Goal: Transaction & Acquisition: Purchase product/service

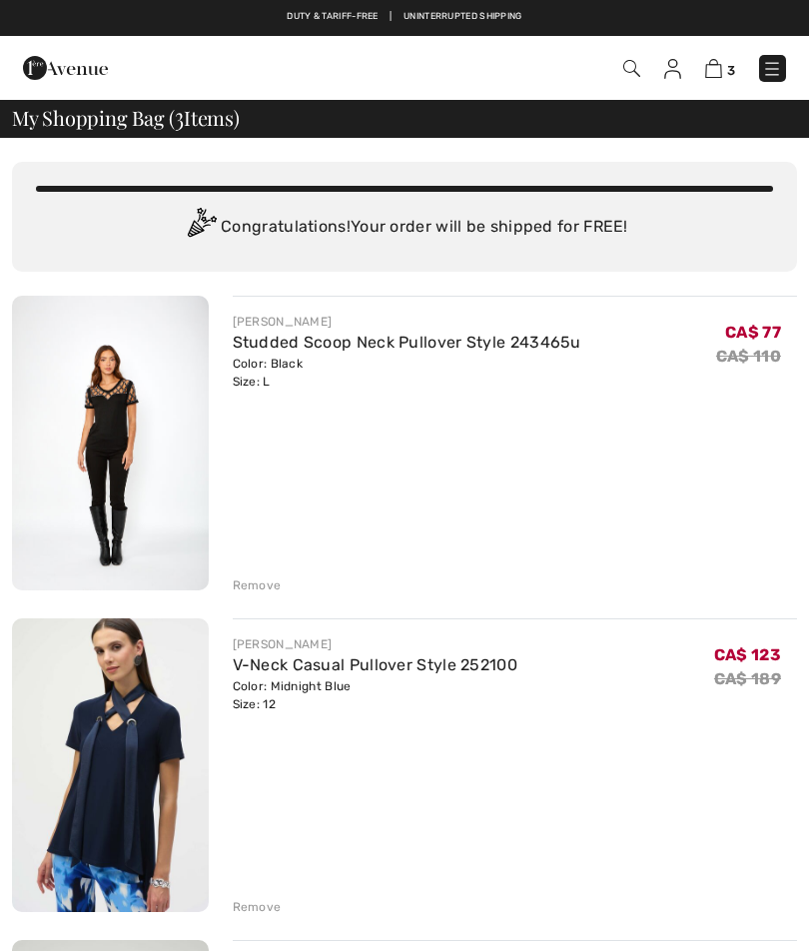
click at [775, 70] on img at bounding box center [772, 69] width 20 height 20
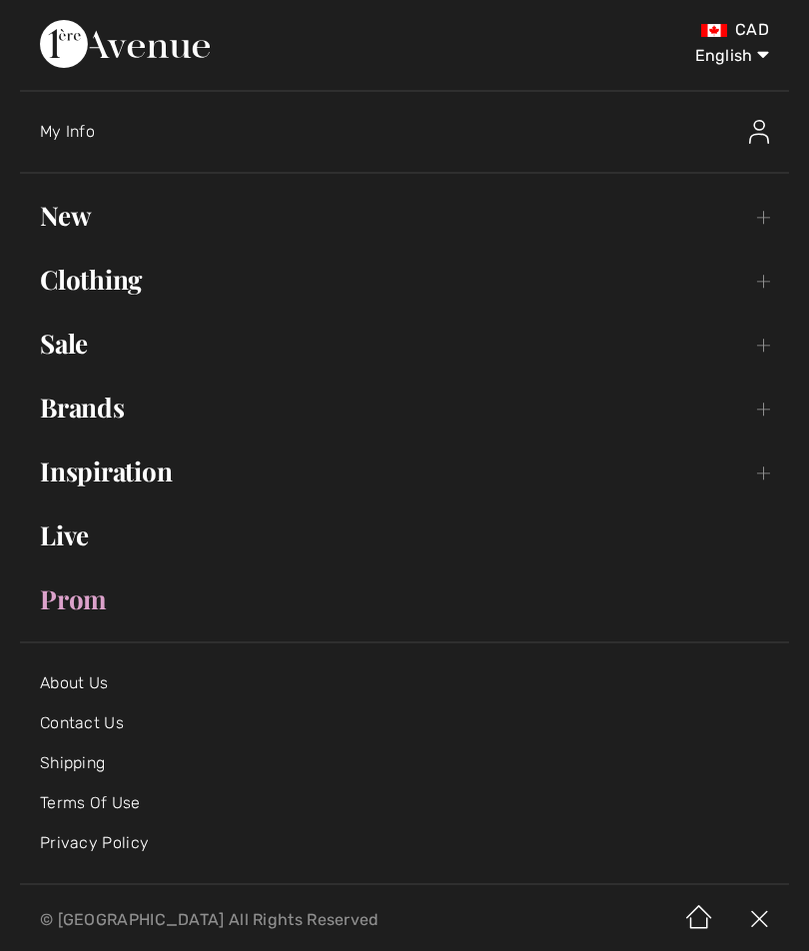
click at [742, 64] on select "English Français" at bounding box center [717, 52] width 104 height 60
select select "https://www.1ereavenue.com/fr/cart/"
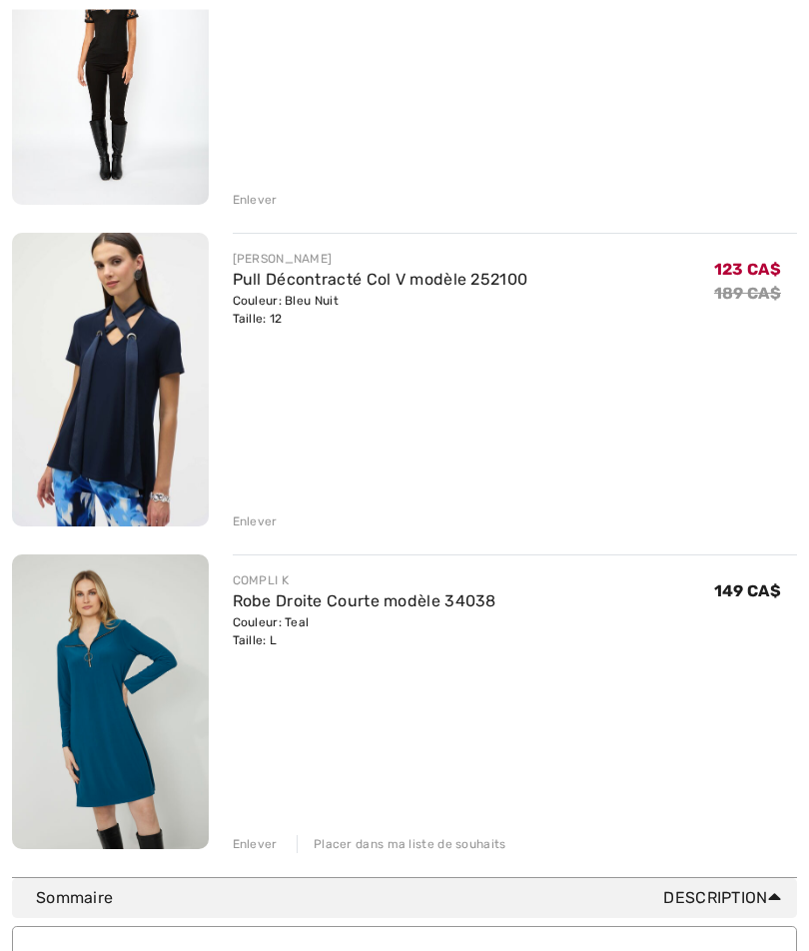
scroll to position [386, 0]
click at [130, 715] on img at bounding box center [110, 702] width 197 height 295
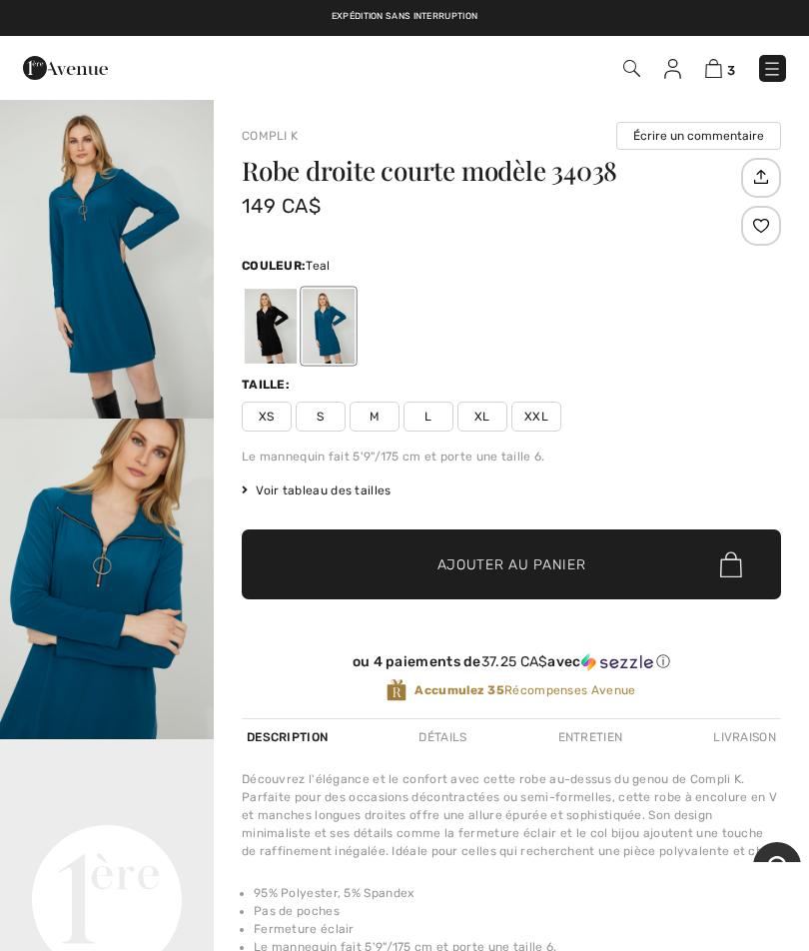
click at [725, 380] on div "Taille:" at bounding box center [512, 385] width 540 height 18
click at [715, 76] on img at bounding box center [713, 68] width 17 height 19
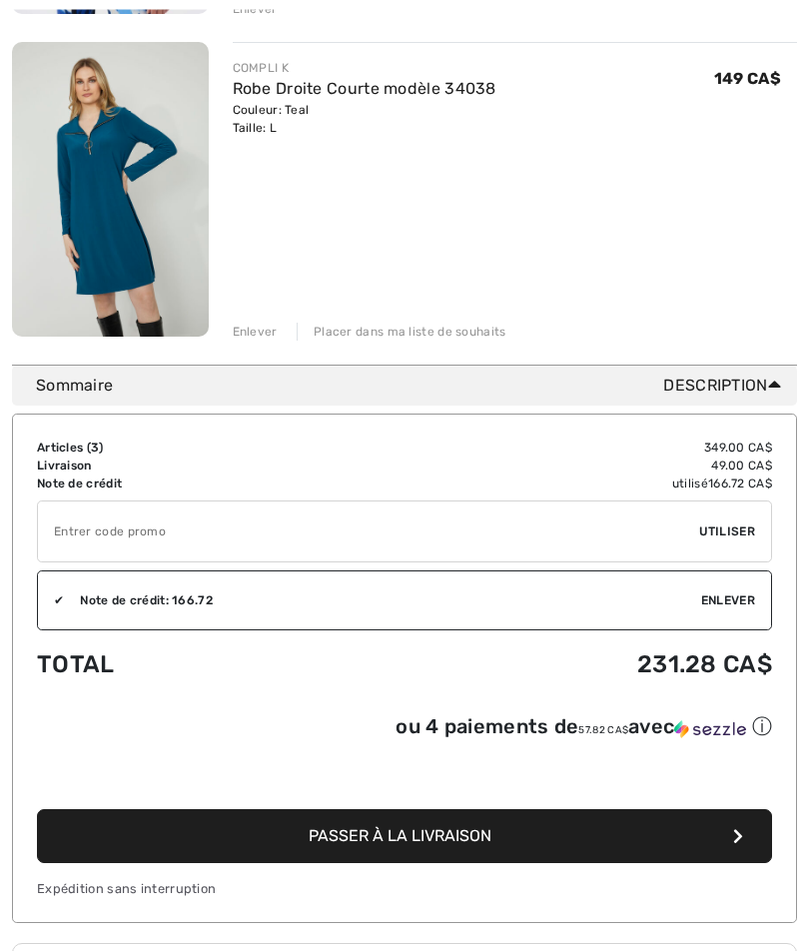
scroll to position [898, 0]
click at [136, 537] on input "TEXT" at bounding box center [368, 532] width 661 height 60
type input "EXTRA20"
click at [731, 531] on span "Utiliser" at bounding box center [727, 532] width 56 height 18
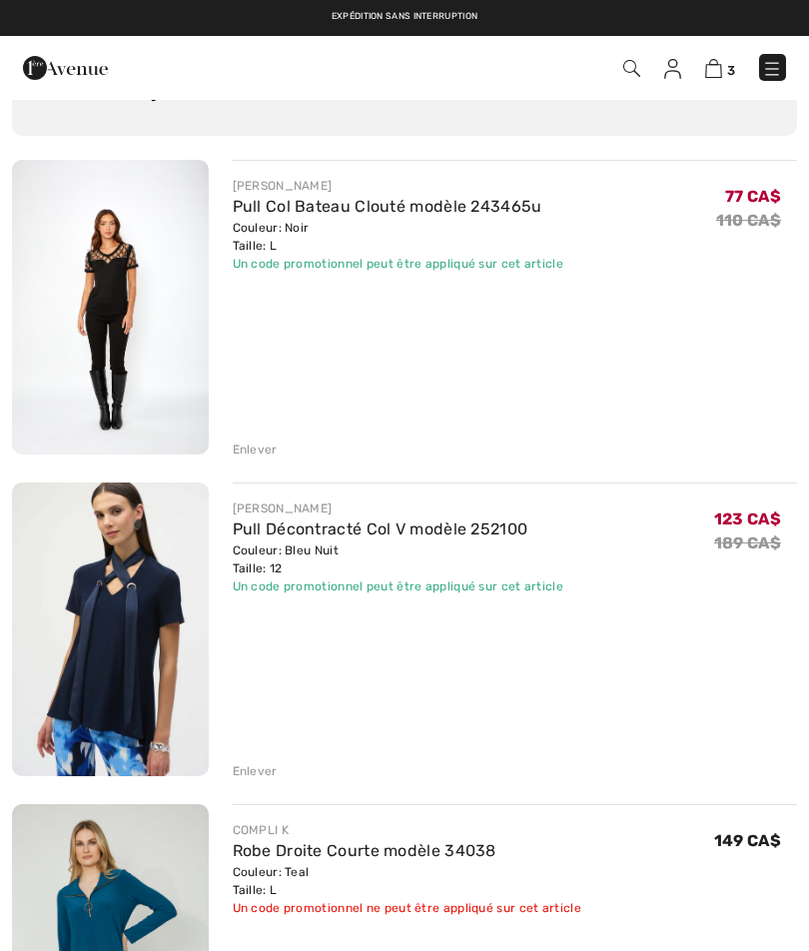
scroll to position [0, 0]
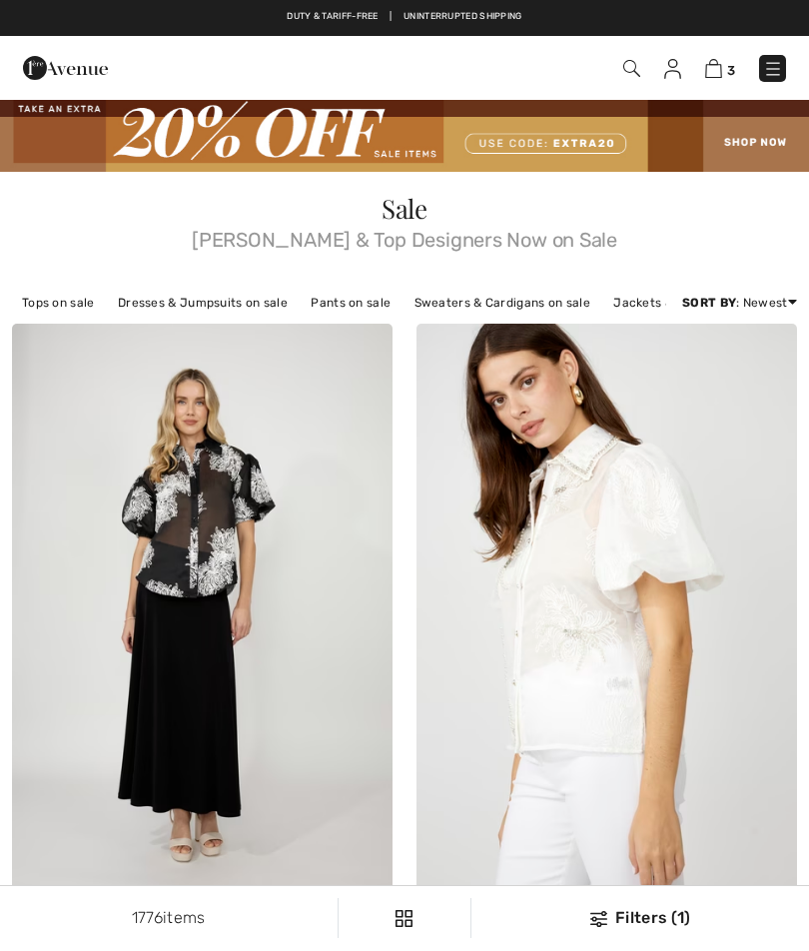
checkbox input "true"
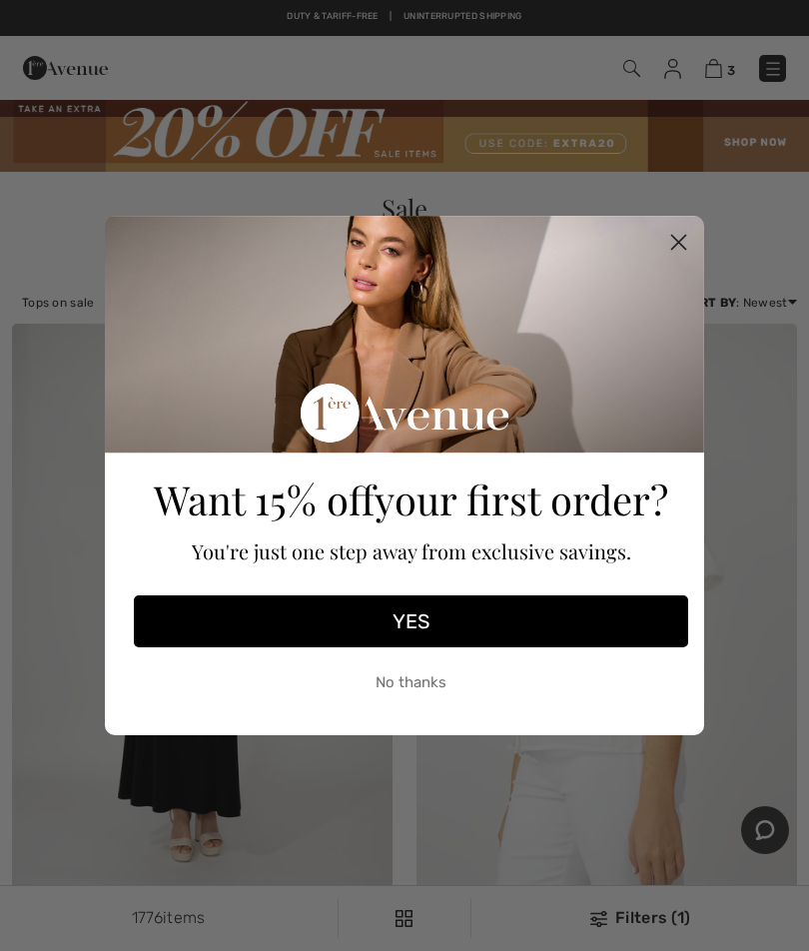
click at [428, 614] on button "YES" at bounding box center [411, 622] width 555 height 52
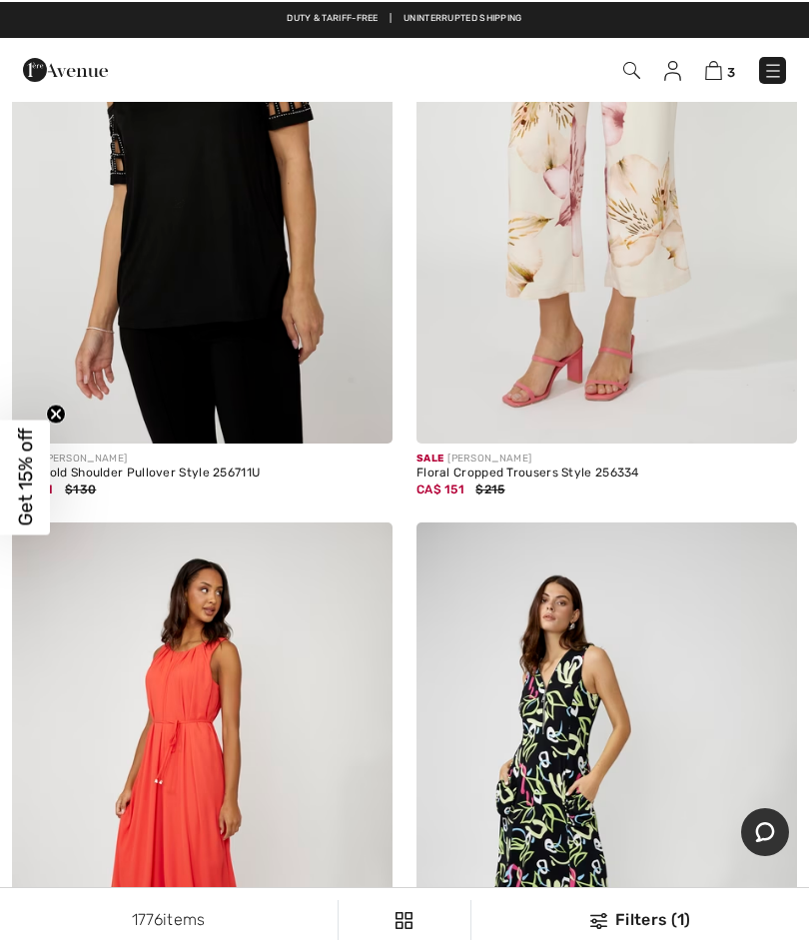
scroll to position [1751, 0]
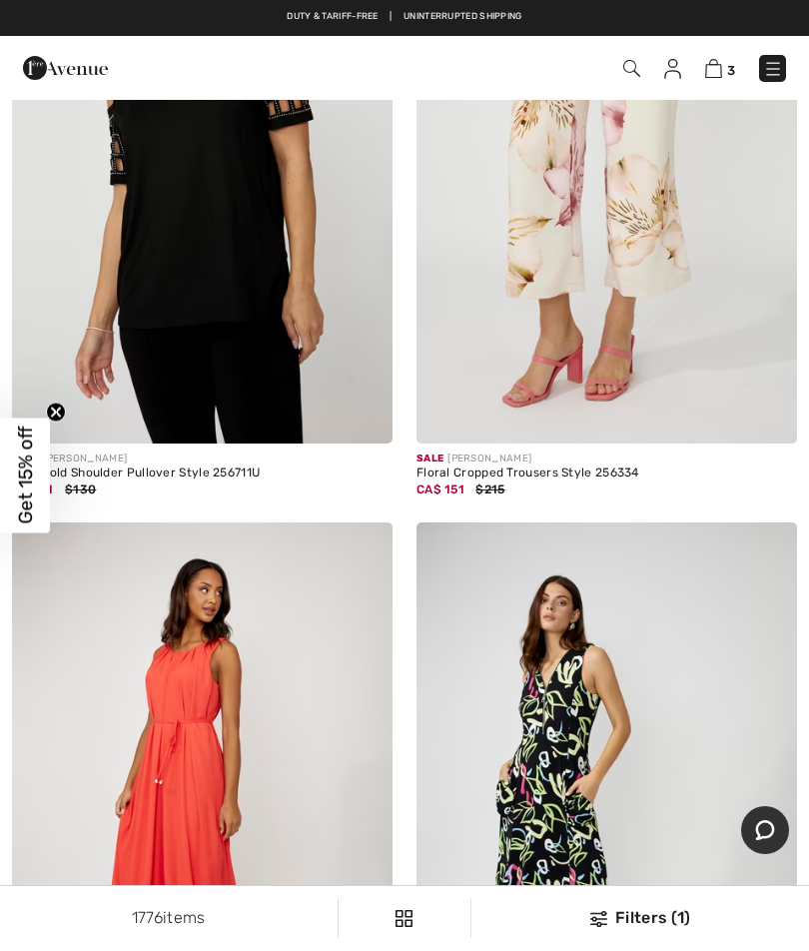
click at [231, 265] on img at bounding box center [202, 159] width 381 height 572
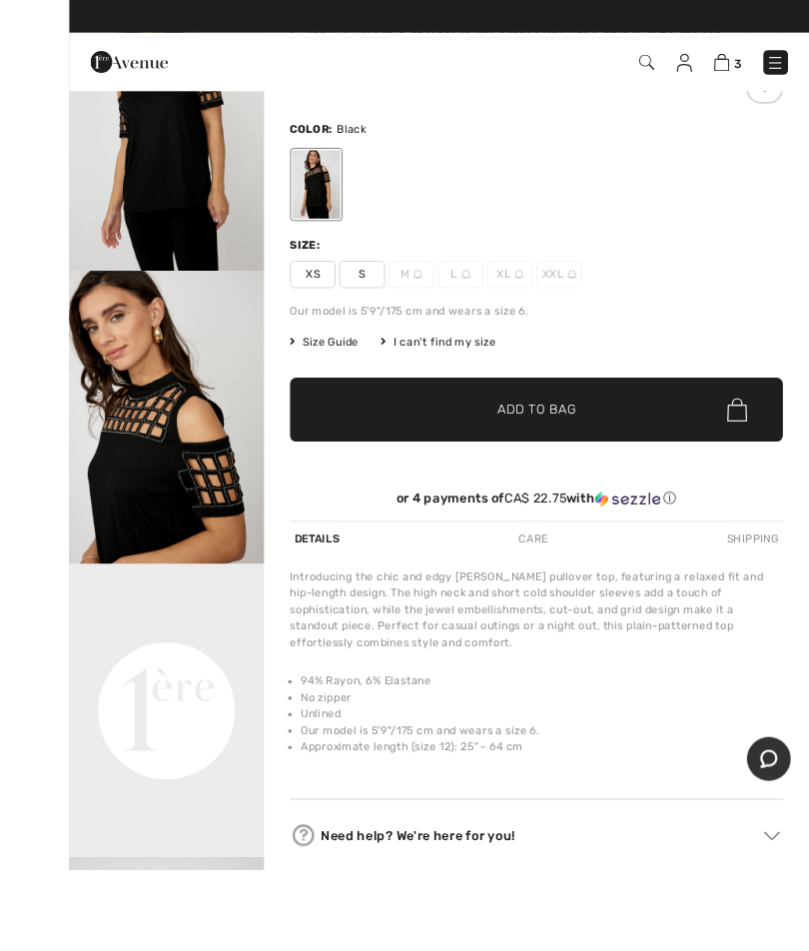
scroll to position [253, 0]
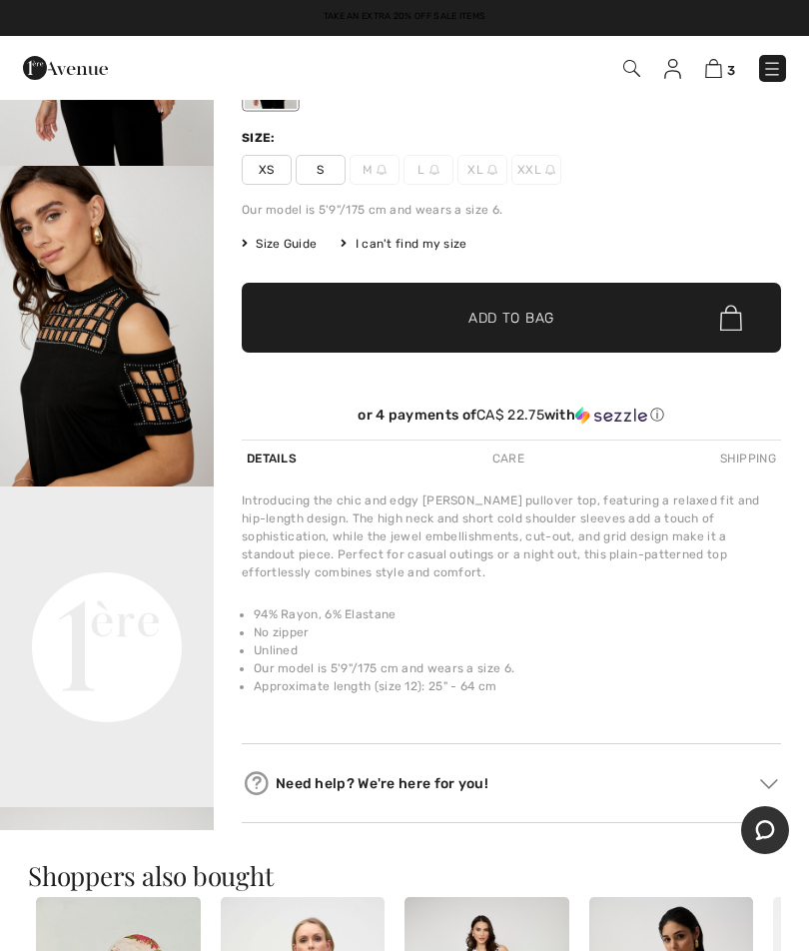
click at [720, 62] on img at bounding box center [713, 68] width 17 height 19
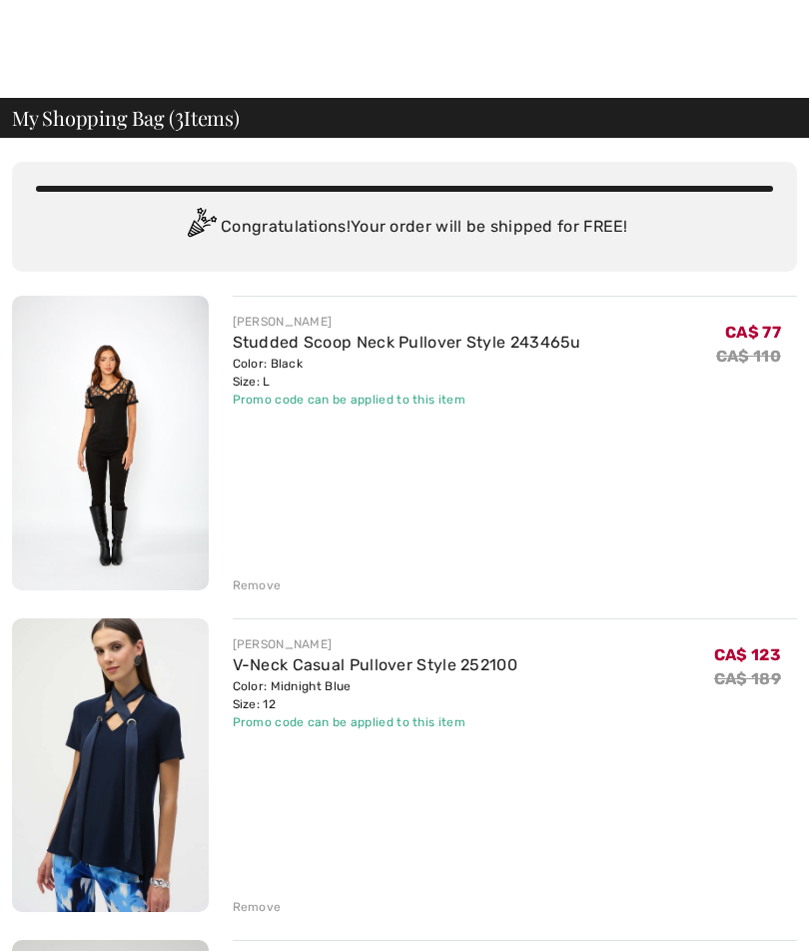
scroll to position [40, 0]
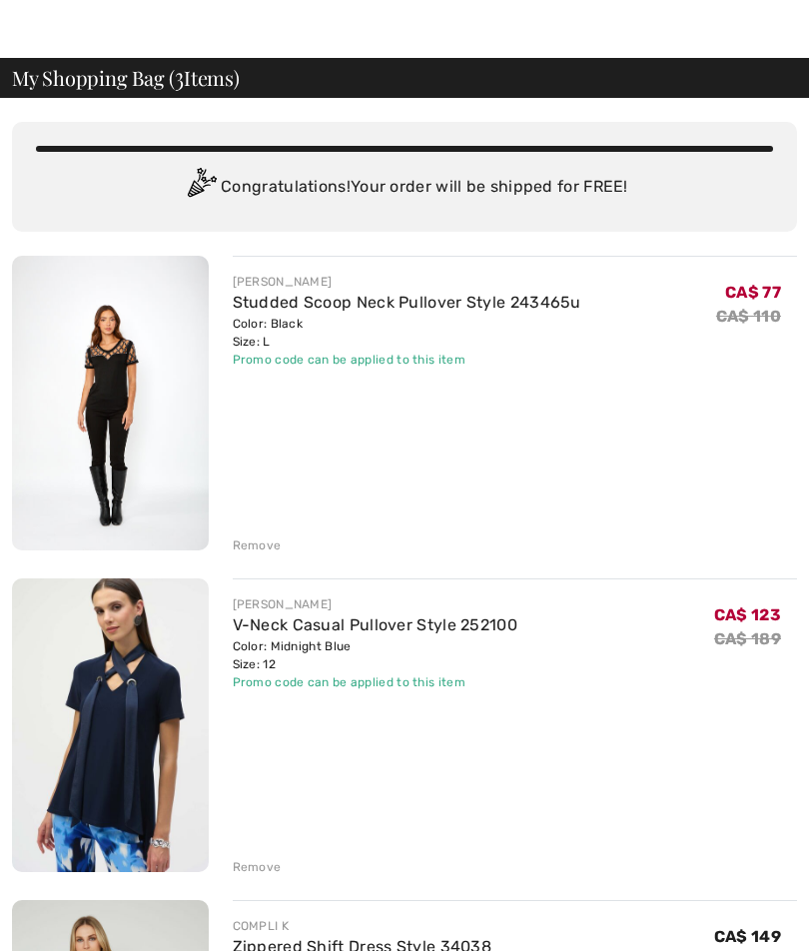
click at [123, 375] on img at bounding box center [110, 403] width 197 height 295
click at [93, 379] on img at bounding box center [110, 403] width 197 height 295
click at [113, 349] on img at bounding box center [110, 403] width 197 height 295
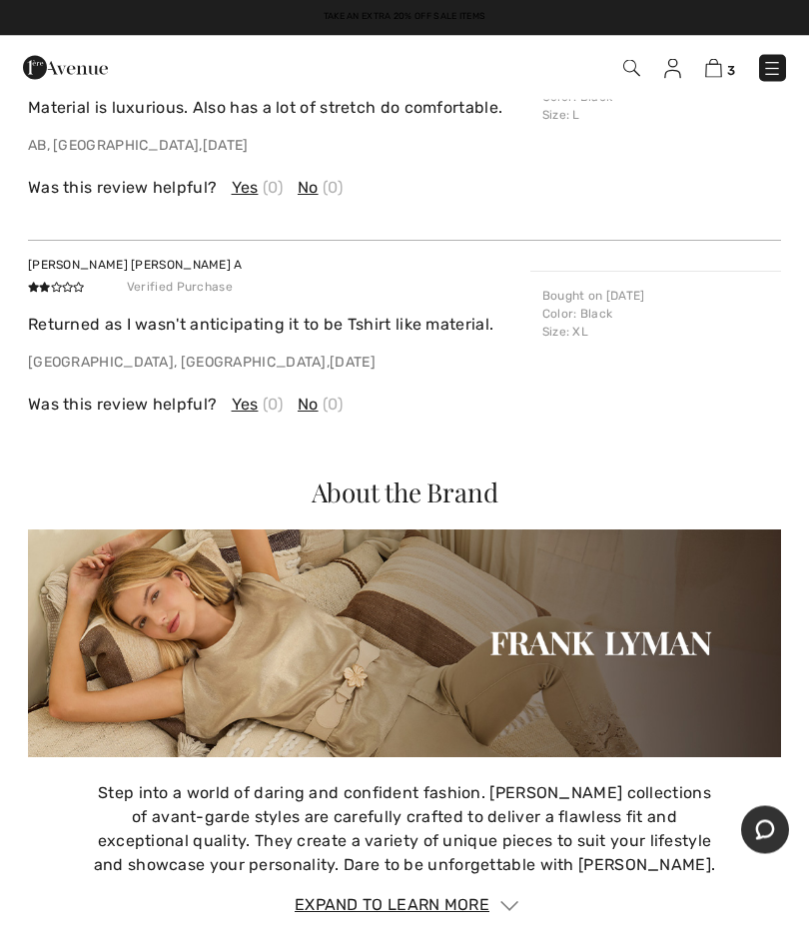
scroll to position [2423, 0]
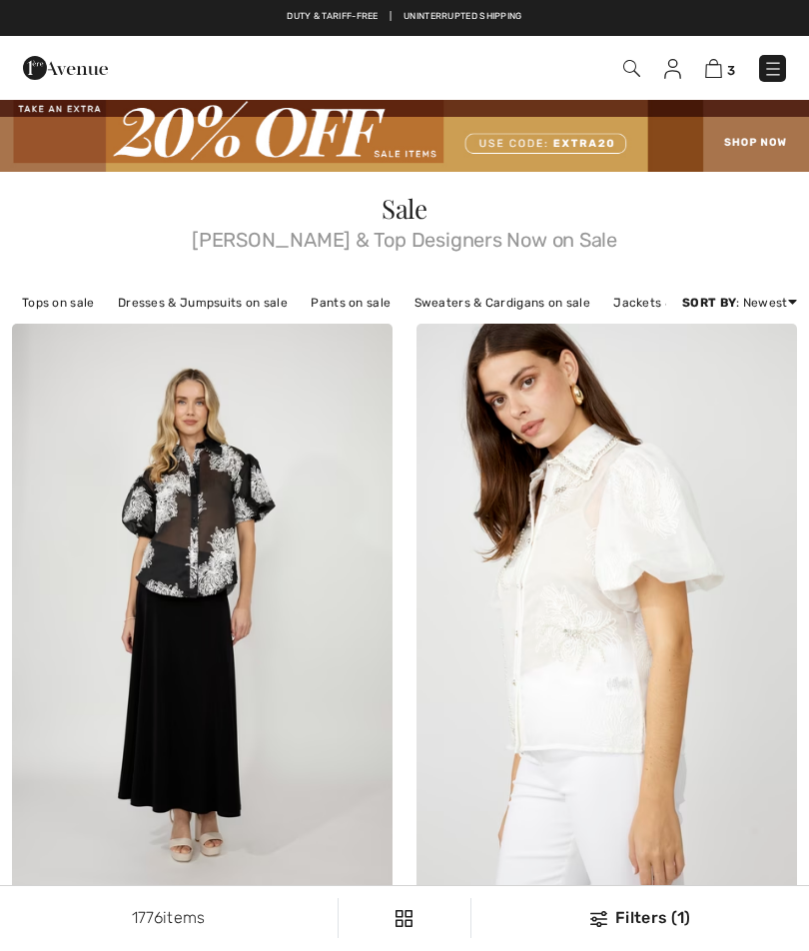
scroll to position [1296, 0]
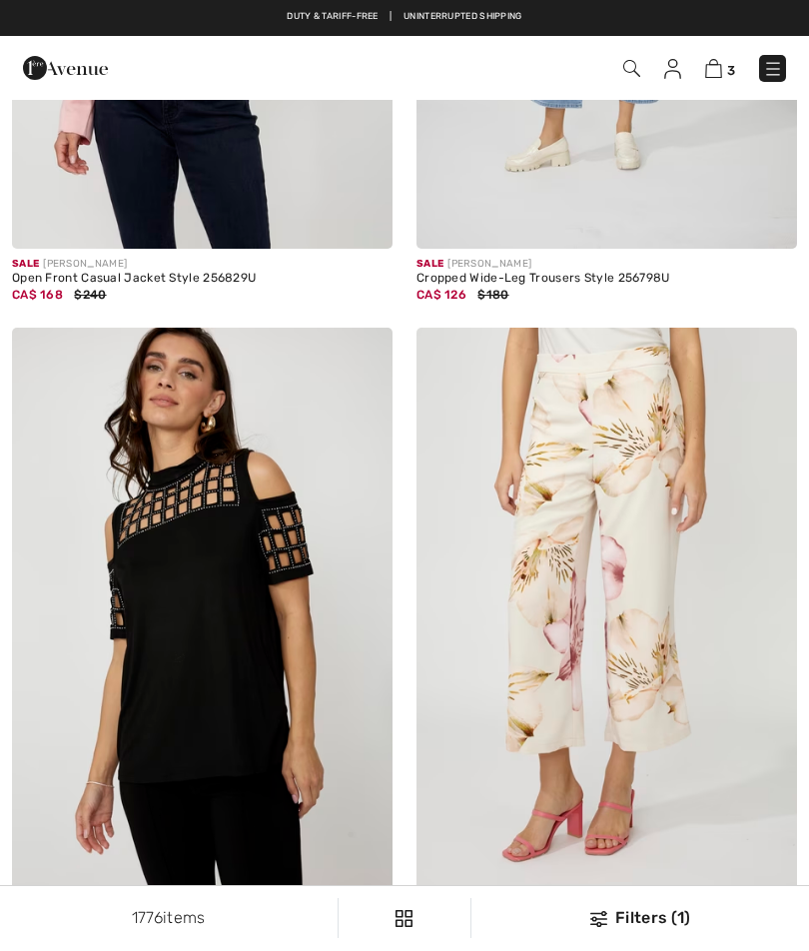
checkbox input "true"
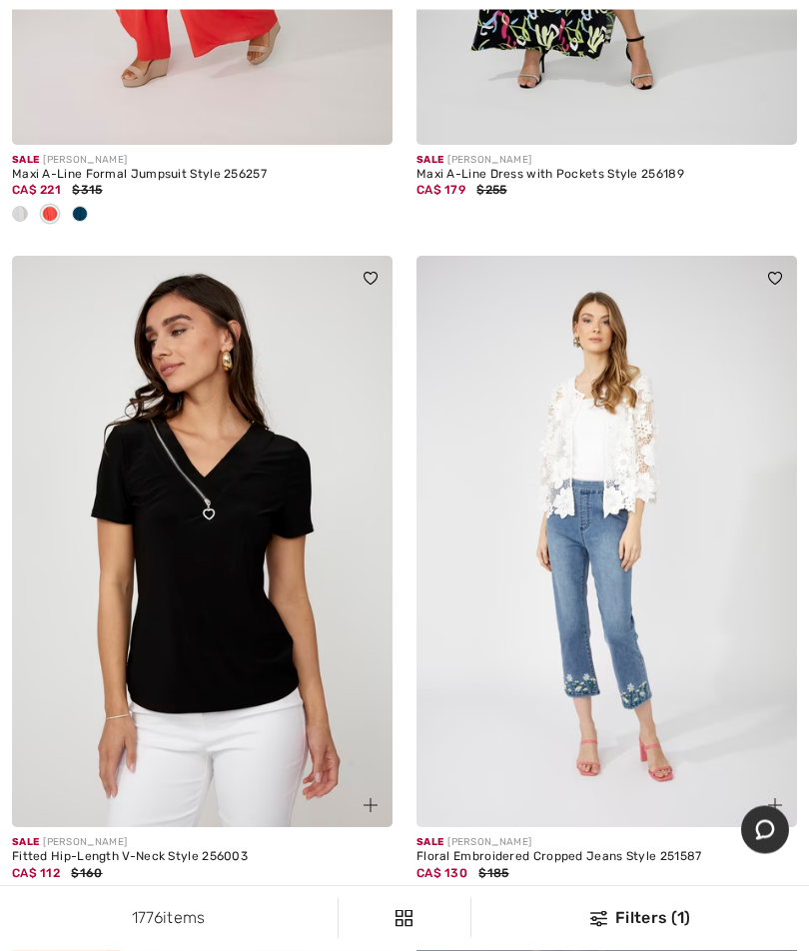
scroll to position [2700, 0]
click at [537, 409] on img at bounding box center [607, 542] width 381 height 572
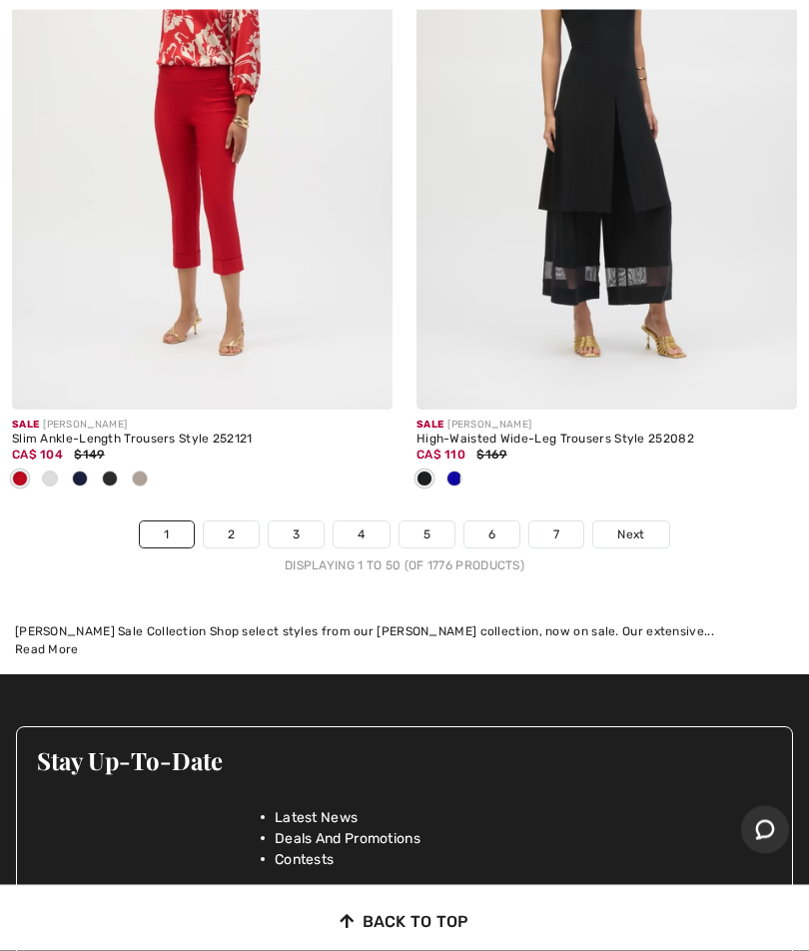
scroll to position [17116, 0]
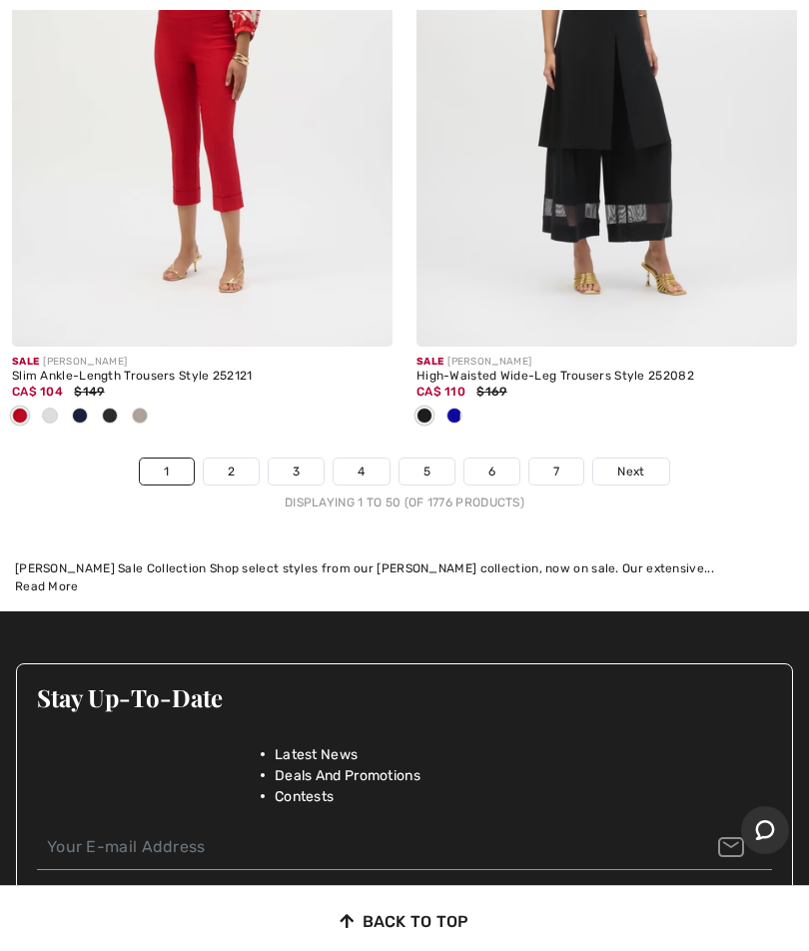
click at [228, 459] on link "2" at bounding box center [231, 472] width 55 height 26
click at [238, 459] on link "2" at bounding box center [231, 472] width 55 height 26
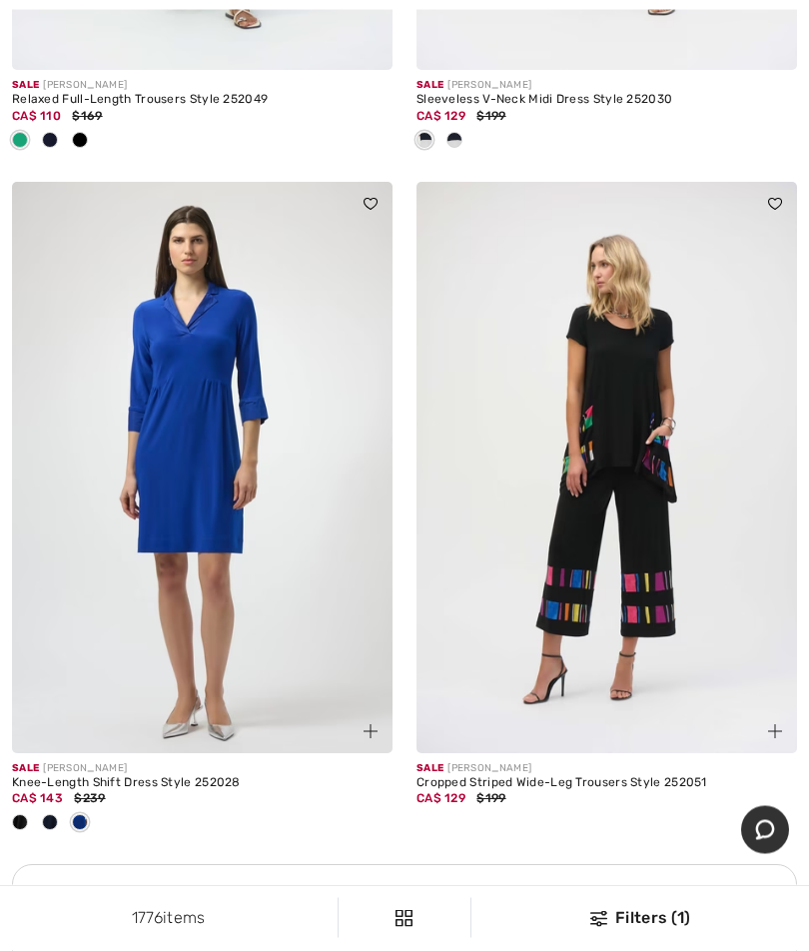
scroll to position [11971, 0]
click at [223, 460] on img at bounding box center [202, 468] width 381 height 572
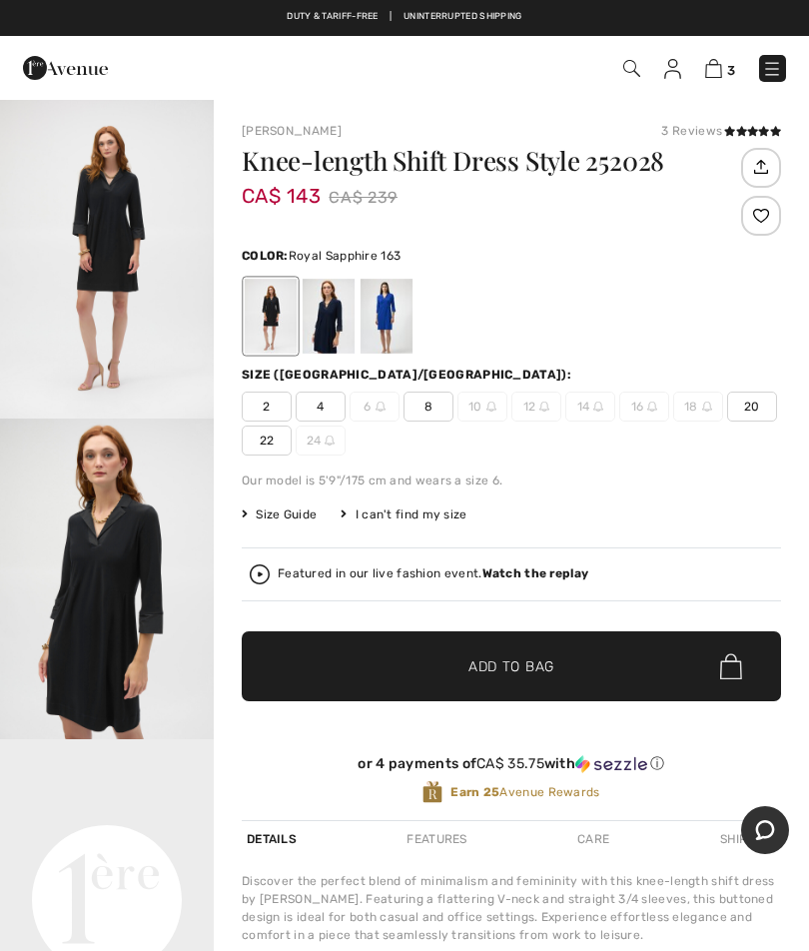
click at [390, 313] on div at bounding box center [387, 316] width 52 height 75
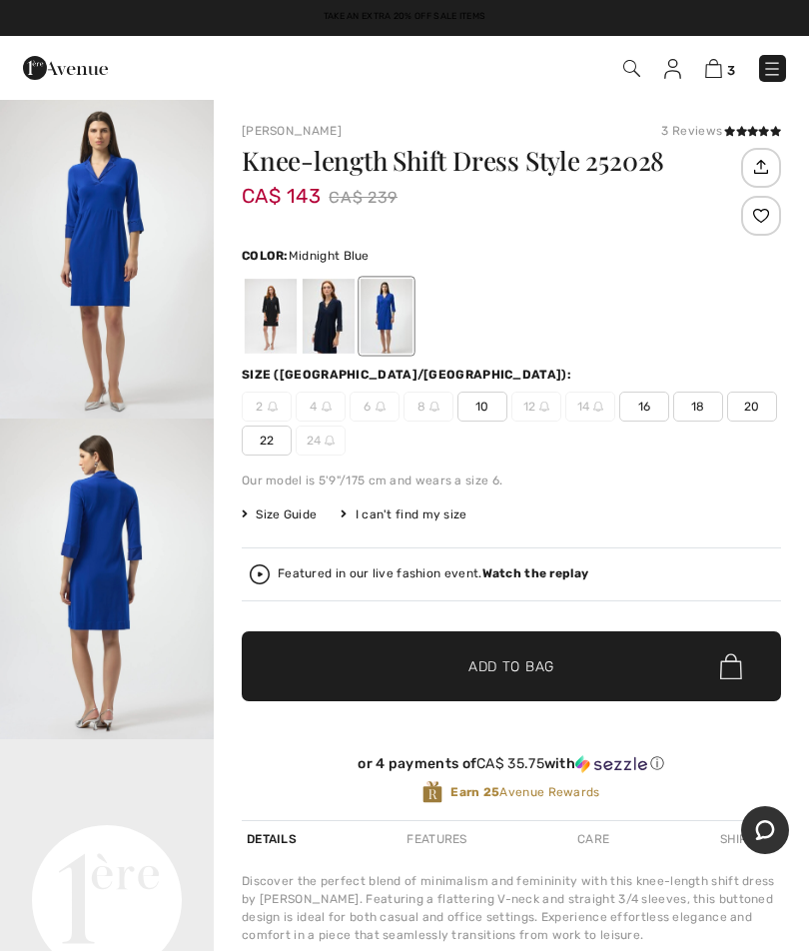
click at [333, 315] on div at bounding box center [329, 316] width 52 height 75
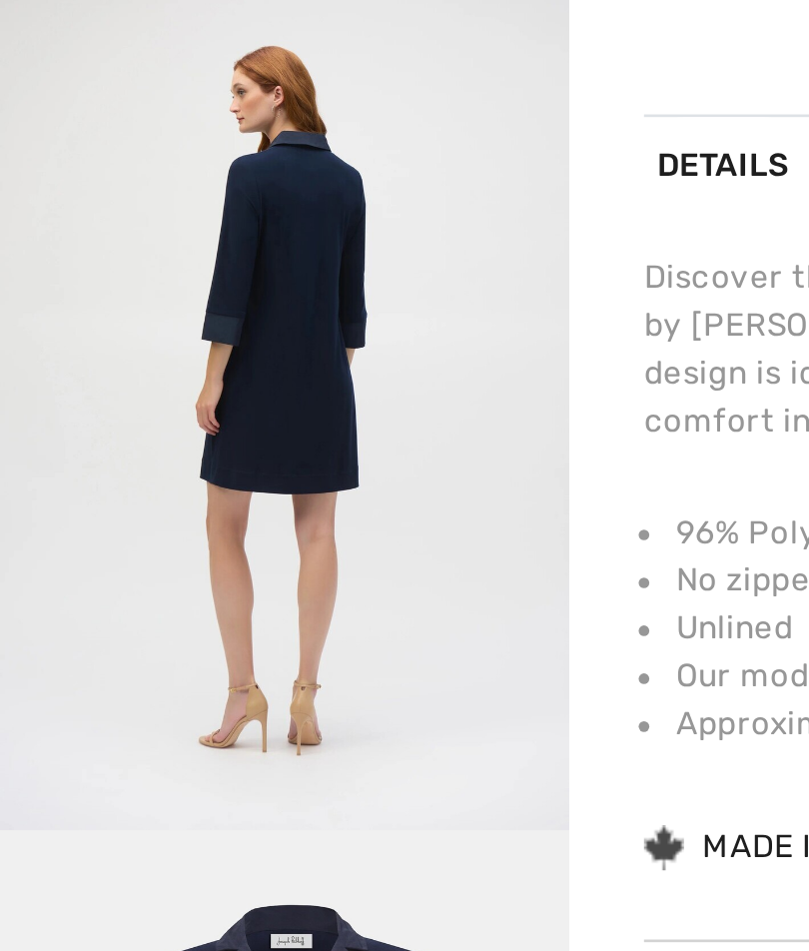
scroll to position [294, 0]
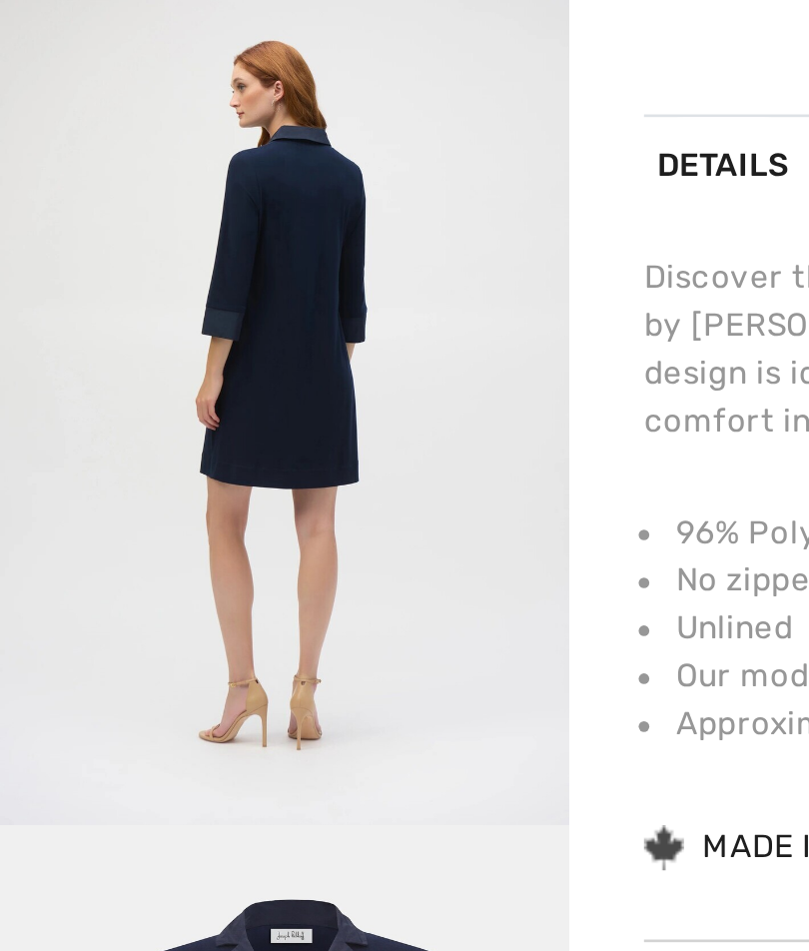
click at [203, 258] on img "3 / 4" at bounding box center [107, 418] width 214 height 321
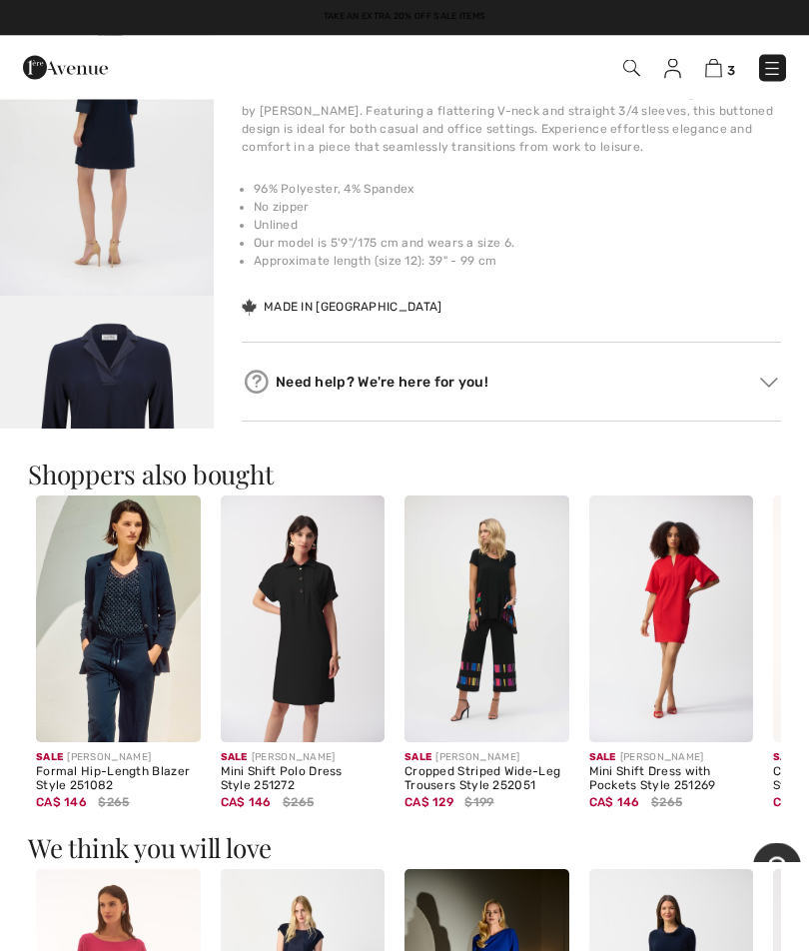
scroll to position [789, 0]
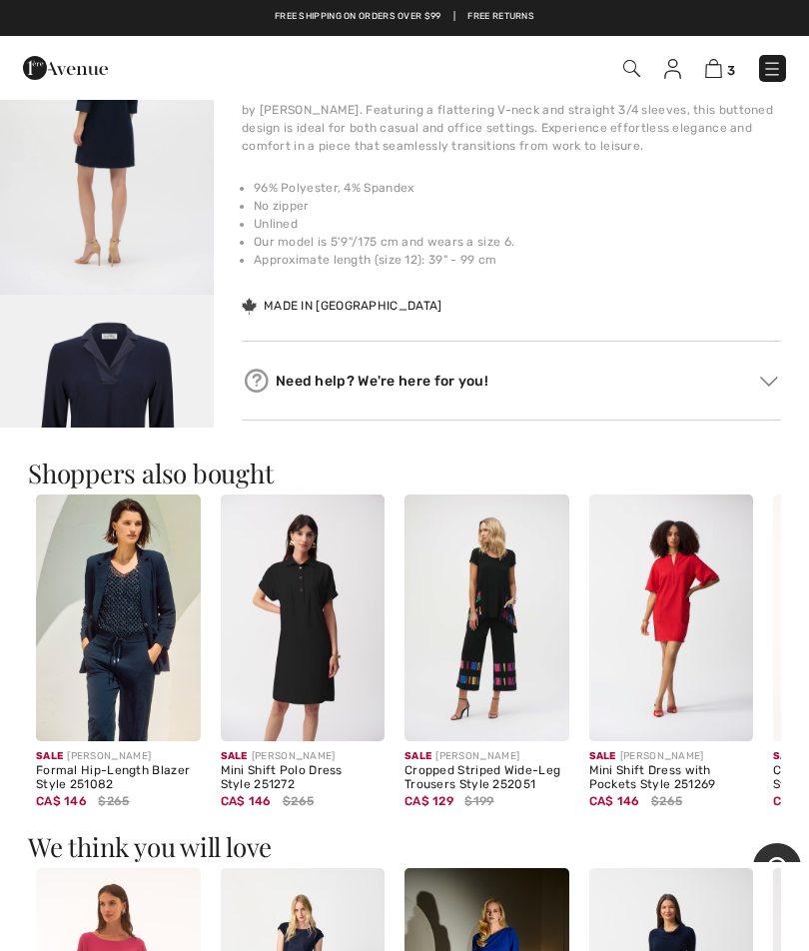
click at [501, 652] on img at bounding box center [487, 618] width 165 height 247
click at [492, 572] on img at bounding box center [487, 618] width 165 height 247
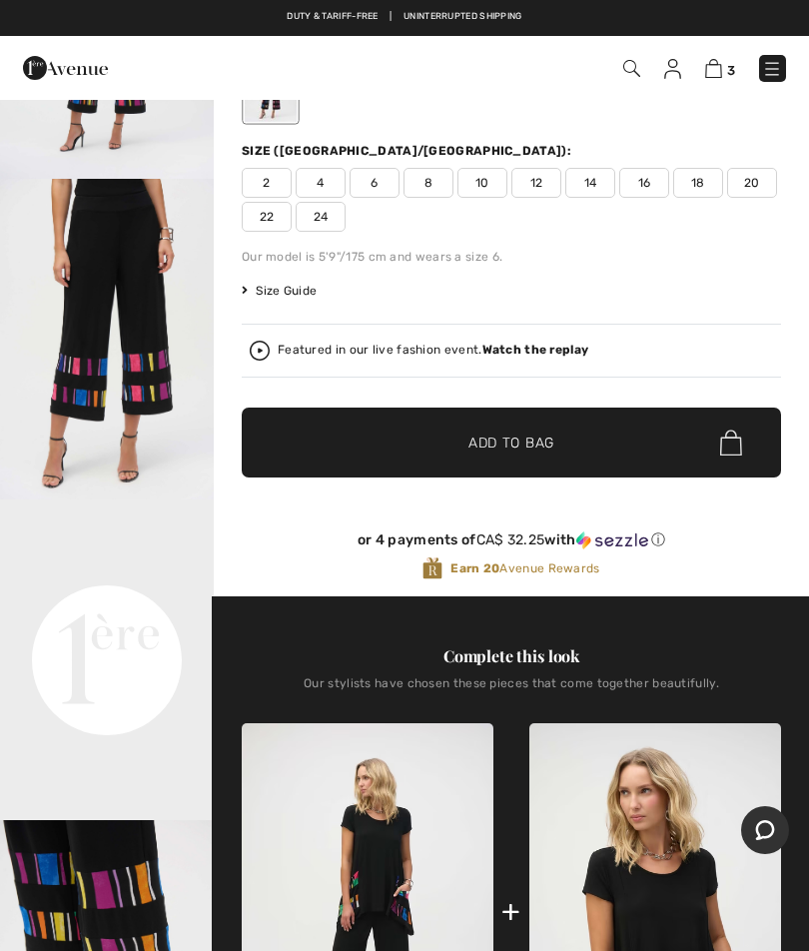
scroll to position [198, 0]
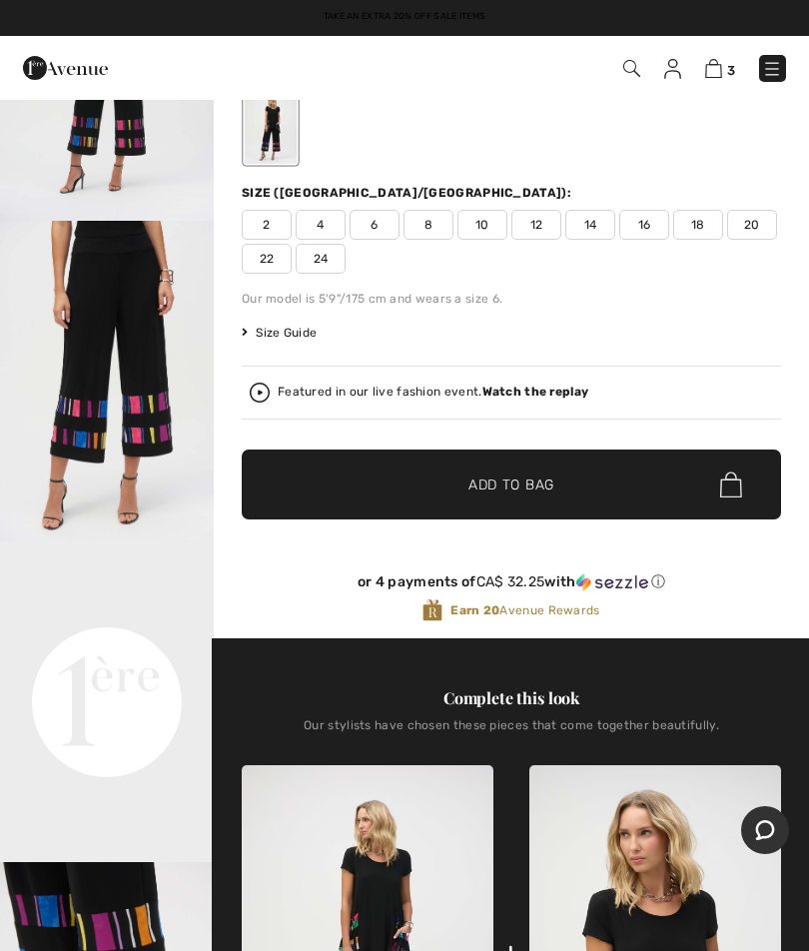
click at [781, 69] on img at bounding box center [772, 69] width 20 height 20
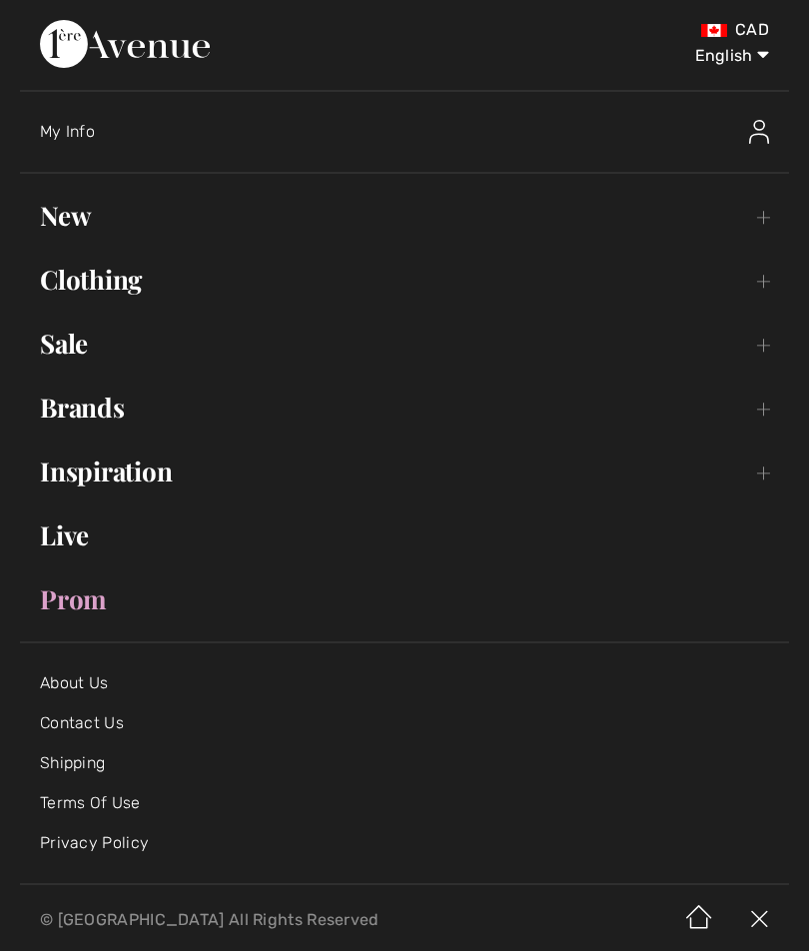
click at [744, 56] on select "English Français" at bounding box center [717, 52] width 104 height 60
select select "https://www.1ereavenue.com/fr/pantalon-large-raye-court-modele-252051-p81387/"
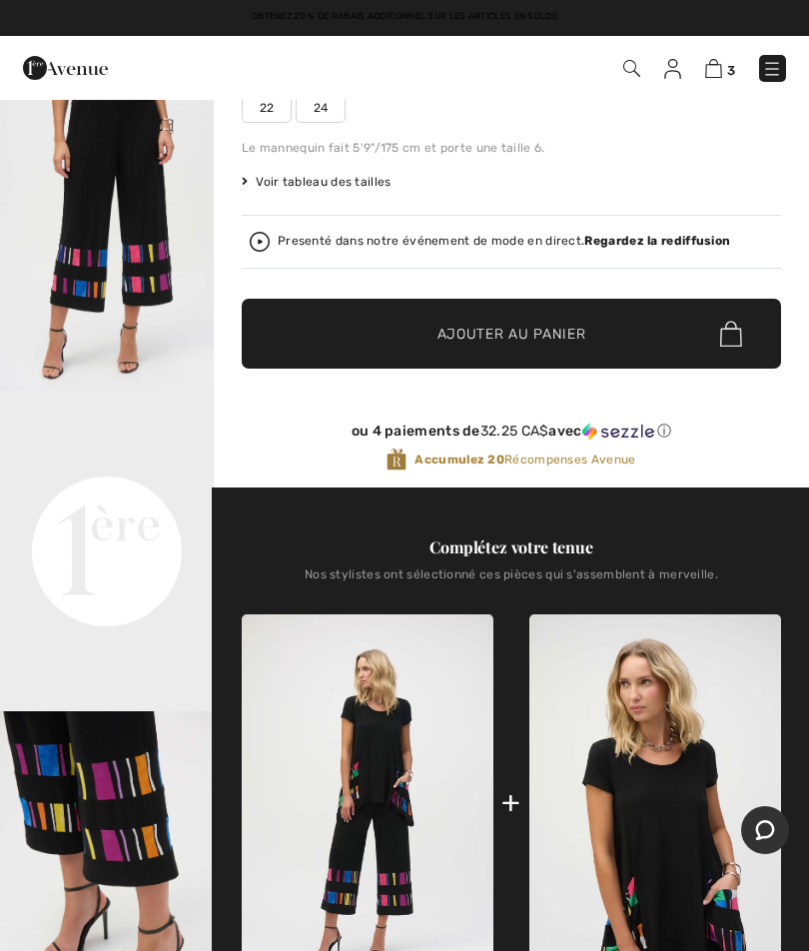
scroll to position [348, 0]
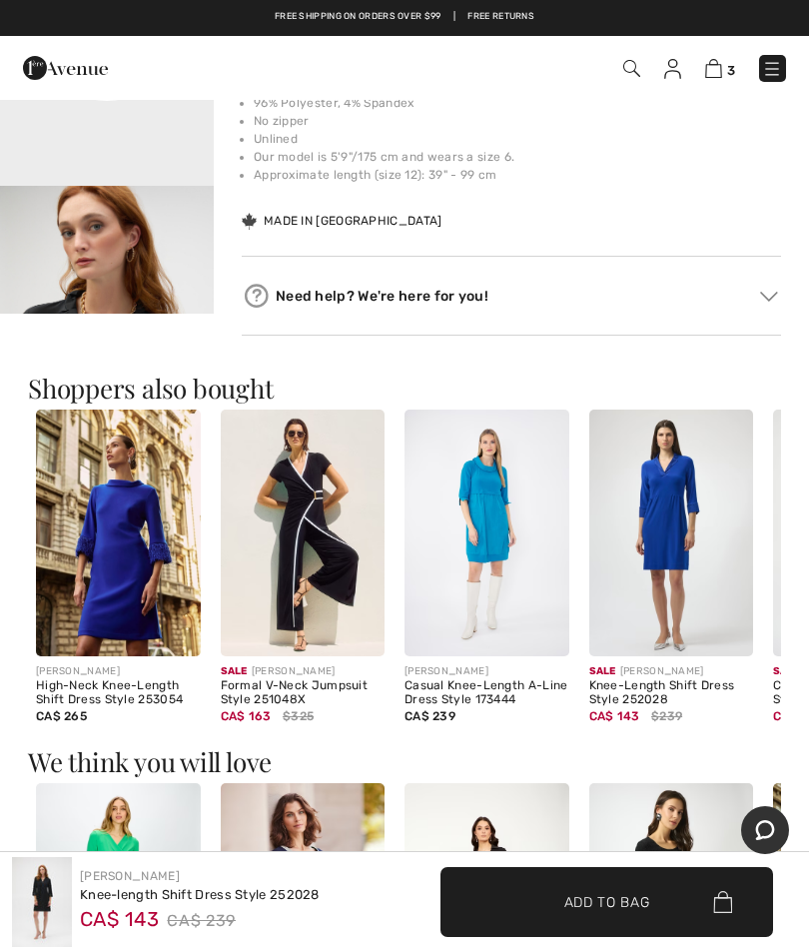
click at [478, 520] on img at bounding box center [487, 533] width 165 height 247
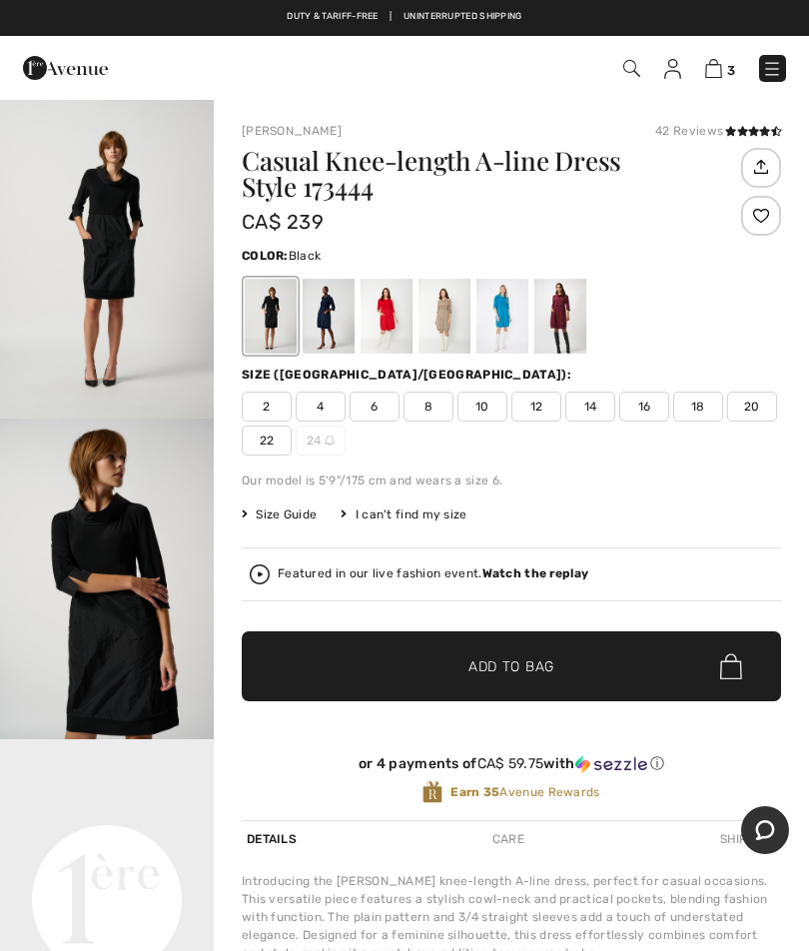
click at [806, 600] on div "[PERSON_NAME] 42 Reviews 42 Reviews Casual Knee-length A-line Dress Style 17344…" at bounding box center [512, 691] width 596 height 1186
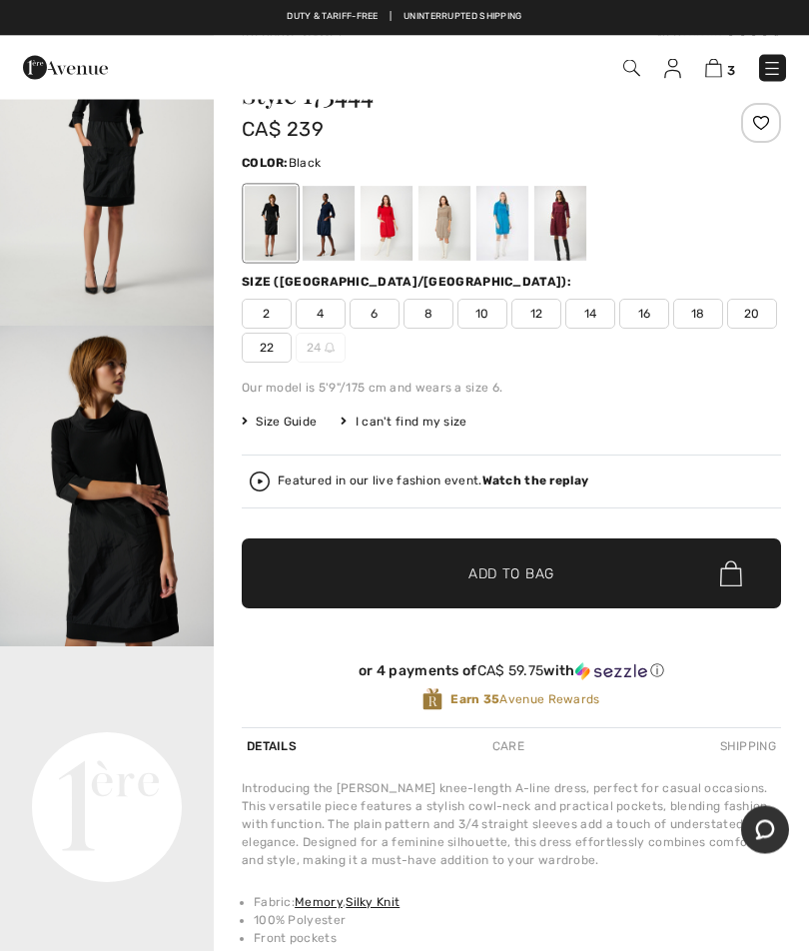
scroll to position [93, 0]
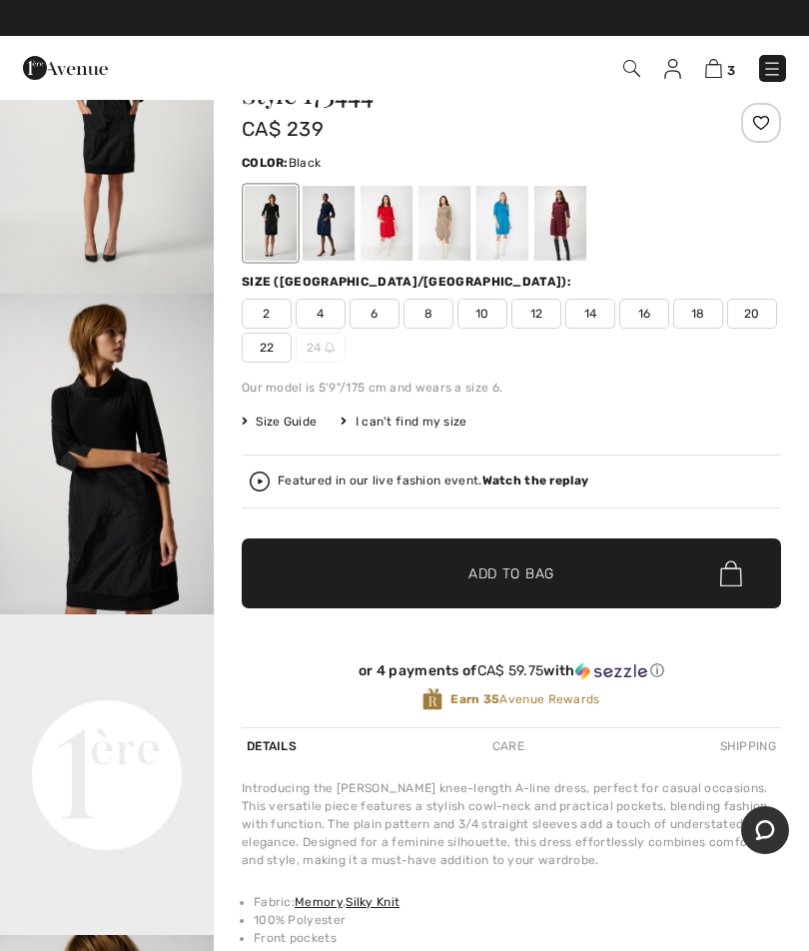
click at [84, 721] on video "Your browser does not support the video tag." at bounding box center [107, 668] width 214 height 107
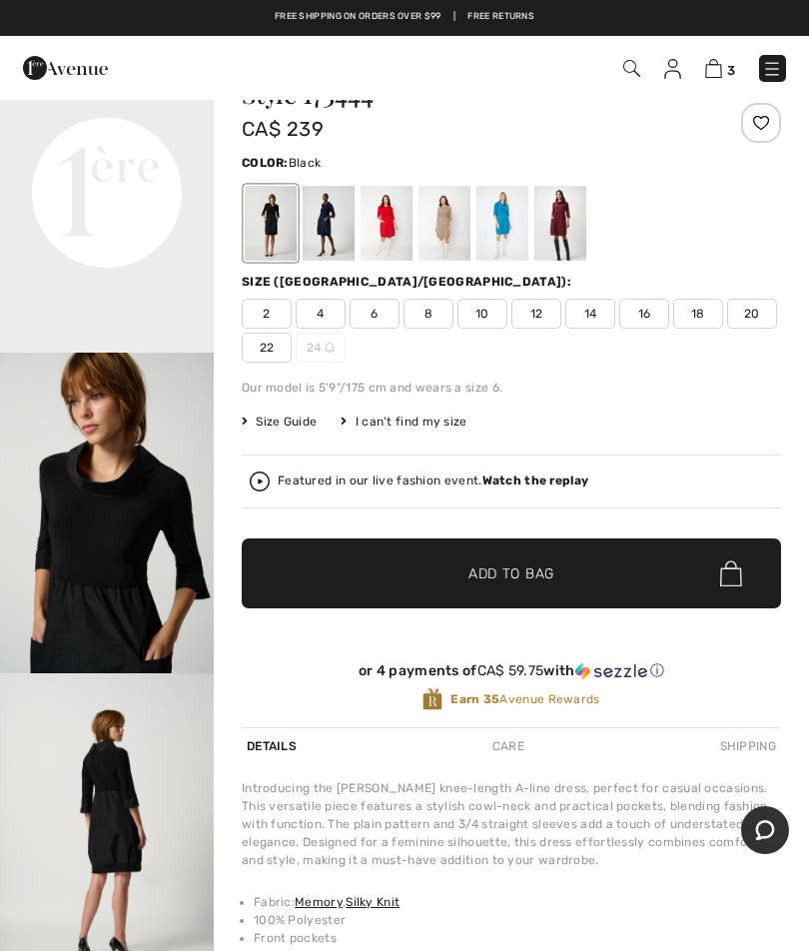
scroll to position [0, 0]
